Goal: Transaction & Acquisition: Download file/media

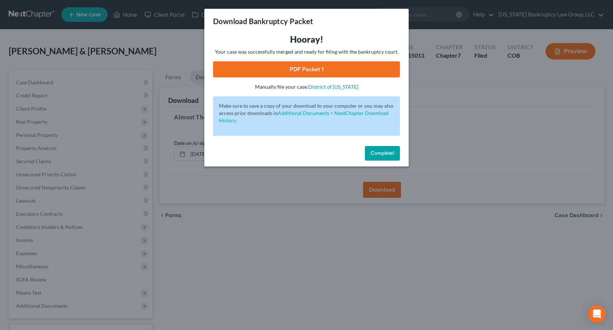
scroll to position [57, 0]
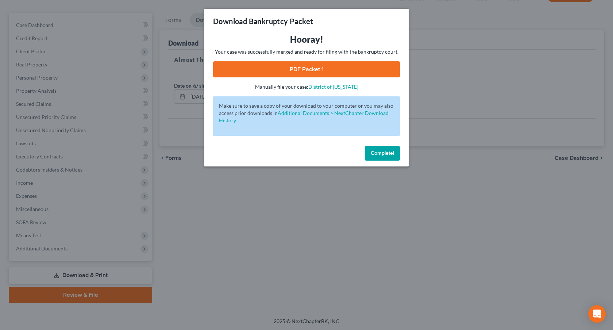
click at [387, 151] on span "Complete!" at bounding box center [382, 153] width 23 height 6
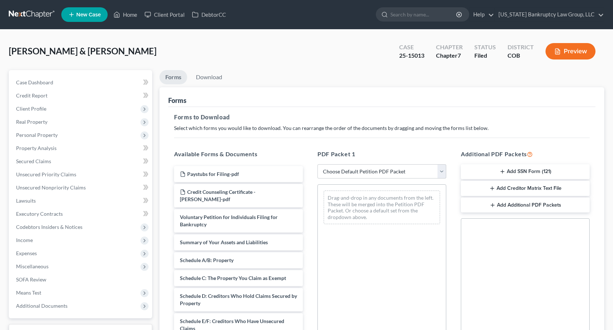
scroll to position [57, 0]
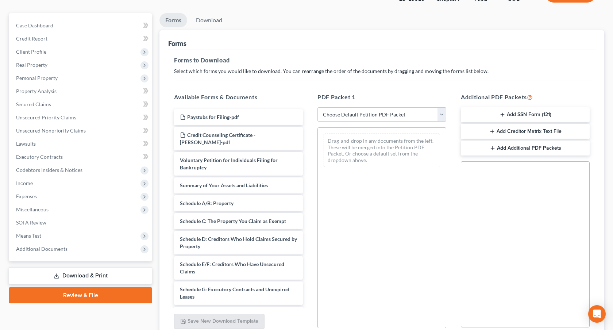
click at [374, 116] on select "Choose Default Petition PDF Packet Complete Bankruptcy Petition (all forms and …" at bounding box center [381, 114] width 129 height 15
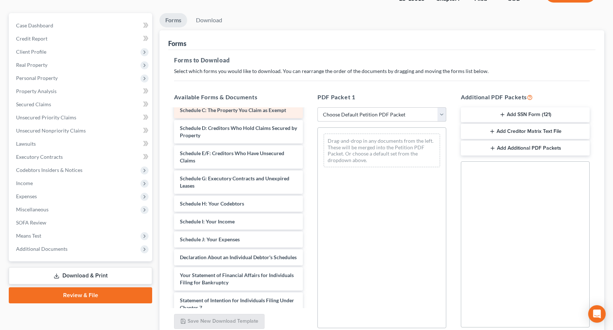
scroll to position [113, 0]
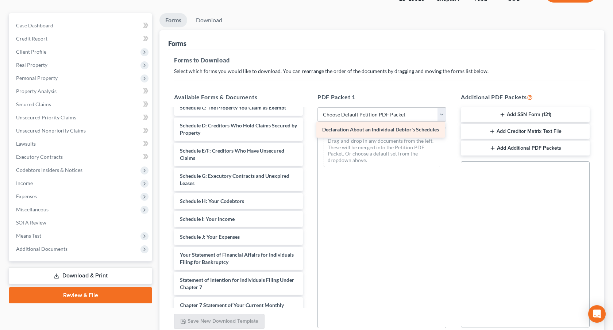
drag, startPoint x: 222, startPoint y: 249, endPoint x: 364, endPoint y: 132, distance: 184.5
click at [309, 132] on div "Declaration About an Individual Debtor's Schedules Paystubs for Filing-pdf Cred…" at bounding box center [238, 198] width 140 height 404
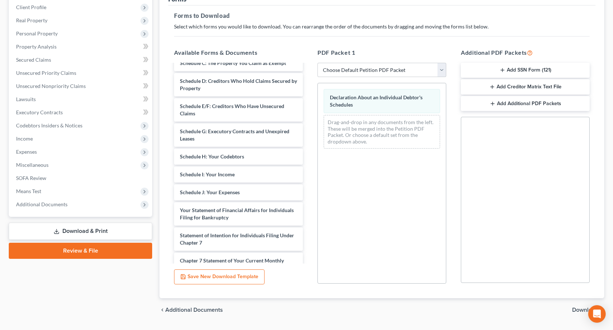
scroll to position [120, 0]
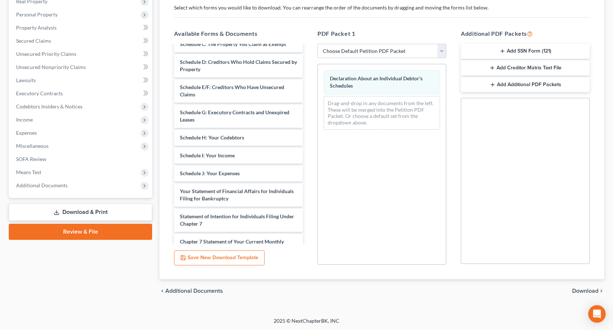
click at [575, 289] on span "Download" at bounding box center [585, 291] width 26 height 6
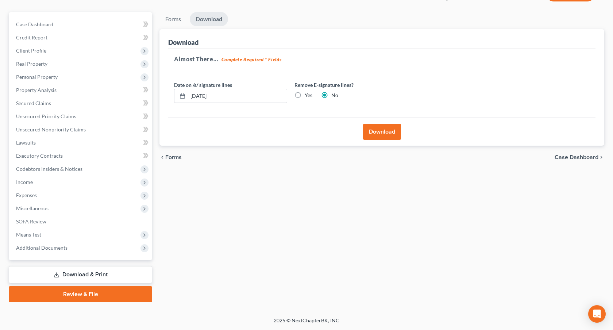
scroll to position [57, 0]
click at [375, 132] on button "Download" at bounding box center [382, 132] width 38 height 16
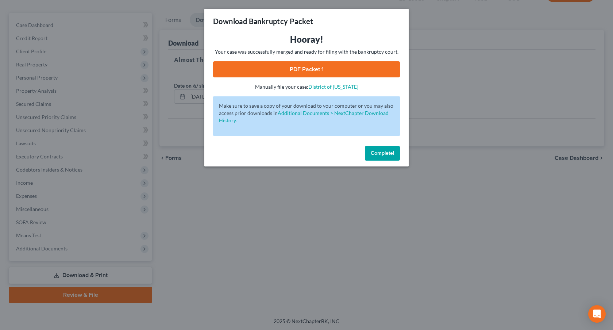
click at [355, 73] on link "PDF Packet 1" at bounding box center [306, 69] width 187 height 16
